Goal: Book appointment/travel/reservation

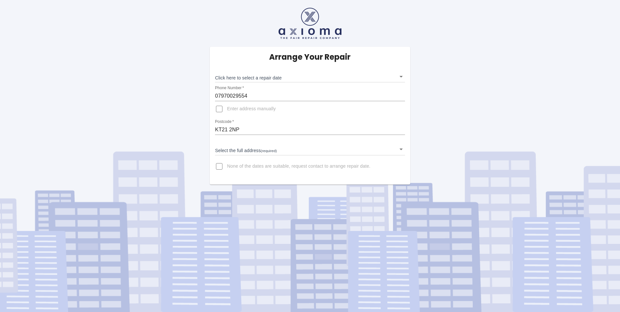
click at [297, 75] on body "Arrange Your Repair Click here to select a repair date ​ Phone Number   * 07970…" at bounding box center [310, 156] width 620 height 312
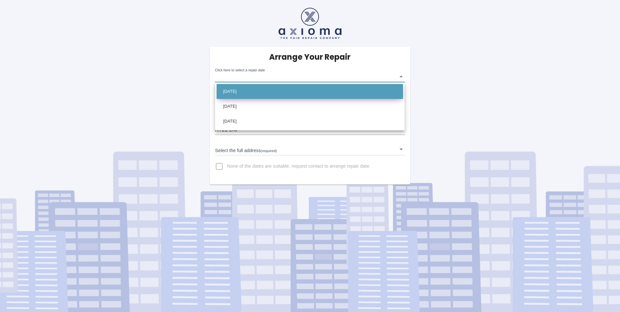
click at [258, 95] on li "[DATE]" at bounding box center [310, 91] width 187 height 15
type input "[DATE]T00:00:00.000Z"
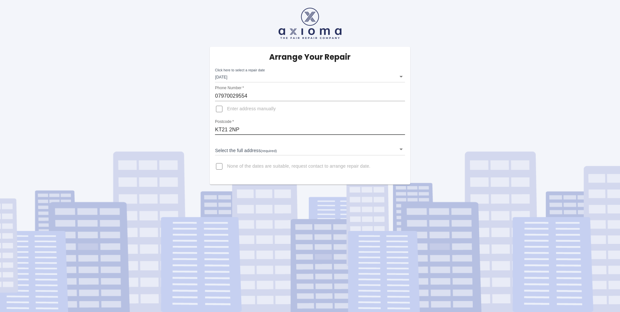
click at [234, 129] on input "KT21 2NP" at bounding box center [310, 130] width 190 height 10
click at [218, 107] on input "Enter address manually" at bounding box center [220, 109] width 16 height 16
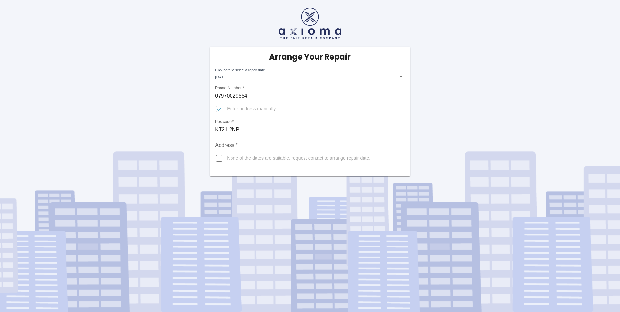
click at [220, 109] on input "Enter address manually" at bounding box center [220, 109] width 16 height 16
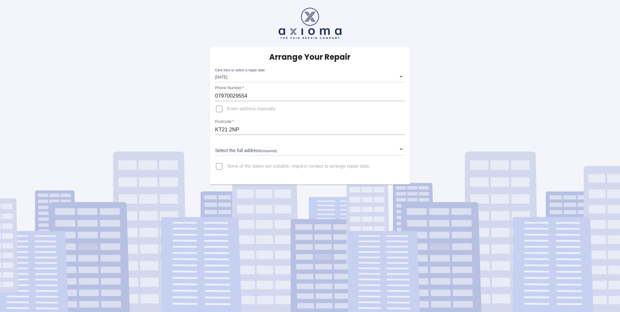
click at [260, 111] on span "Enter address manually" at bounding box center [251, 109] width 49 height 6
click at [227, 111] on input "Enter address manually" at bounding box center [220, 109] width 16 height 16
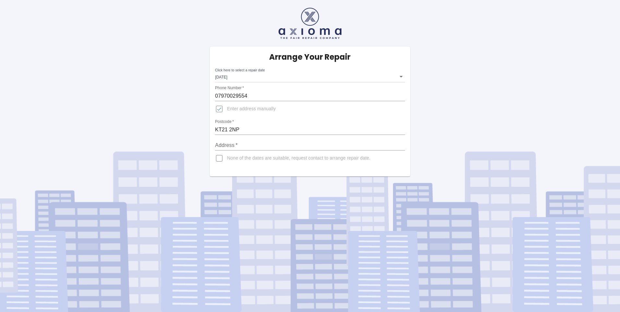
click at [260, 110] on span "Enter address manually" at bounding box center [251, 109] width 49 height 6
click at [227, 110] on input "Enter address manually" at bounding box center [220, 109] width 16 height 16
checkbox input "false"
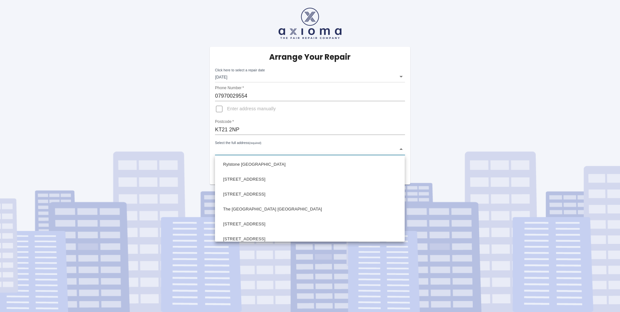
click at [400, 150] on body "Arrange Your Repair Click here to select a repair date [DATE] [DATE]T00:00:00.0…" at bounding box center [310, 156] width 620 height 312
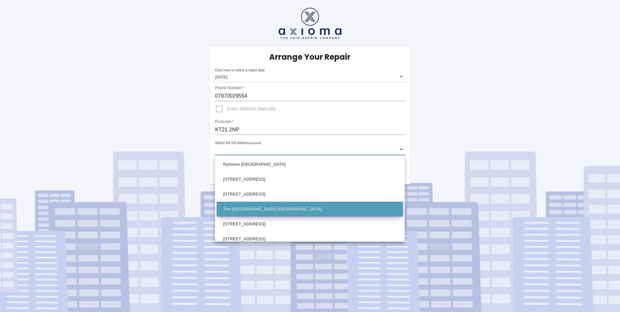
click at [290, 210] on li "The [GEOGRAPHIC_DATA] [GEOGRAPHIC_DATA]" at bounding box center [310, 209] width 187 height 15
type input "The [GEOGRAPHIC_DATA] [GEOGRAPHIC_DATA]"
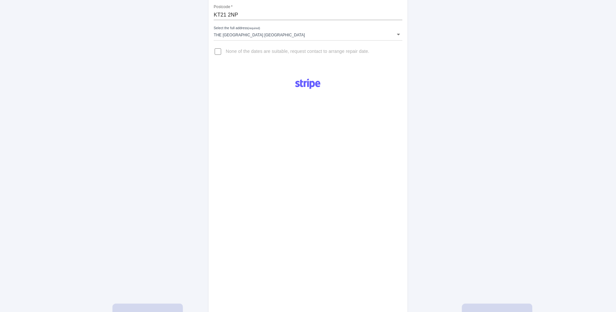
scroll to position [227, 0]
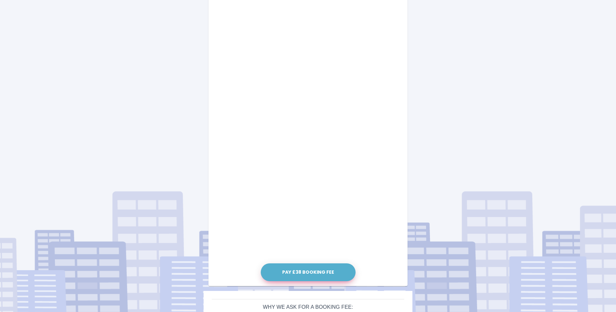
click at [309, 273] on button "Pay £38 Booking Fee" at bounding box center [308, 273] width 95 height 18
